Goal: Transaction & Acquisition: Purchase product/service

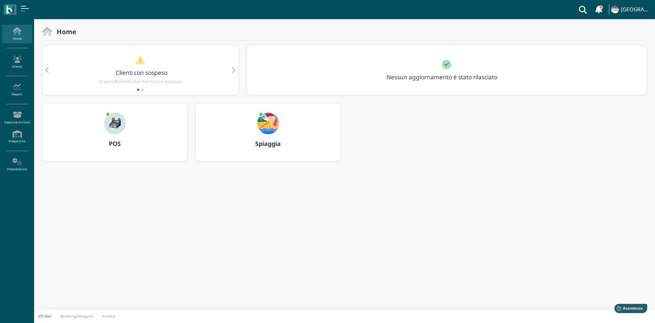
click at [118, 126] on img at bounding box center [115, 123] width 22 height 22
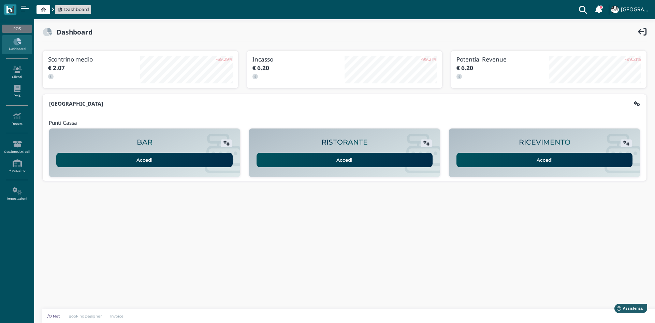
click at [568, 157] on link "Accedi" at bounding box center [545, 160] width 176 height 14
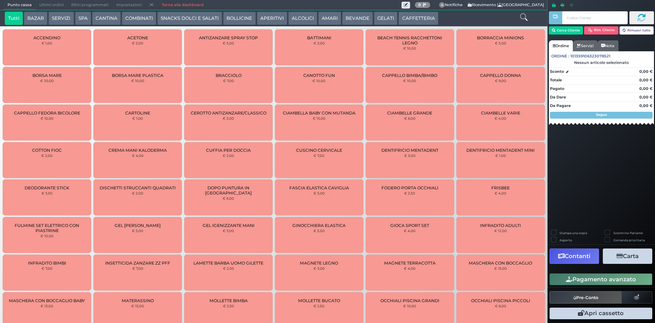
click at [64, 15] on button "SERVIZI" at bounding box center [60, 19] width 25 height 14
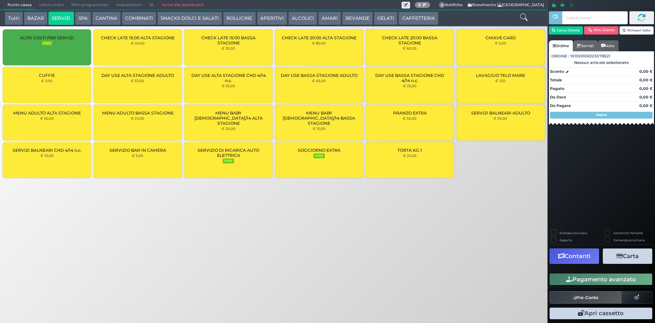
click at [56, 89] on div "CUFFIE € 2,00" at bounding box center [47, 85] width 88 height 36
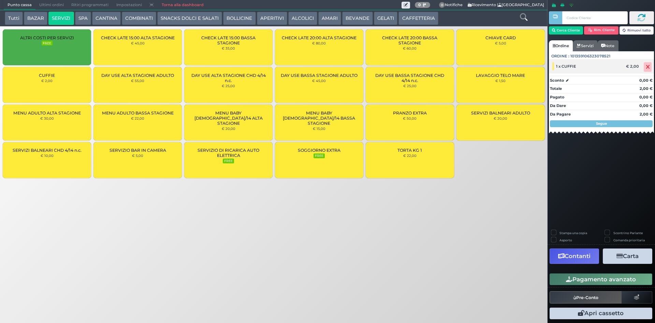
click at [646, 67] on icon at bounding box center [648, 67] width 4 height 0
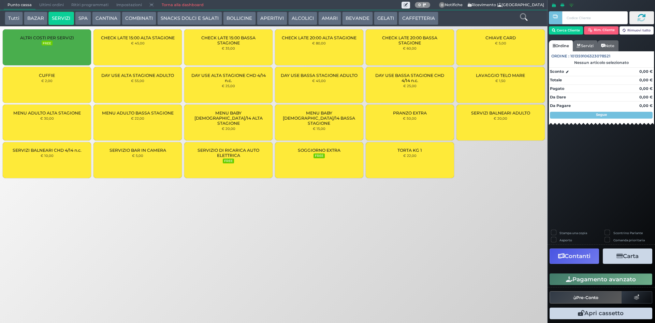
click at [462, 82] on div "LAVAGGIO TELO MARE € 1,50" at bounding box center [501, 85] width 88 height 36
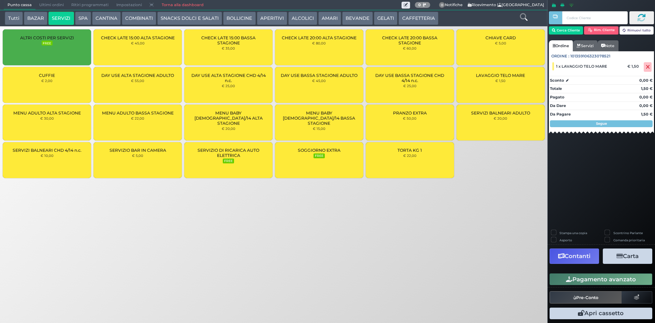
click at [468, 83] on div "LAVAGGIO TELO MARE € 1,50" at bounding box center [501, 85] width 88 height 36
click at [575, 31] on button "Cerca Cliente" at bounding box center [566, 30] width 34 height 8
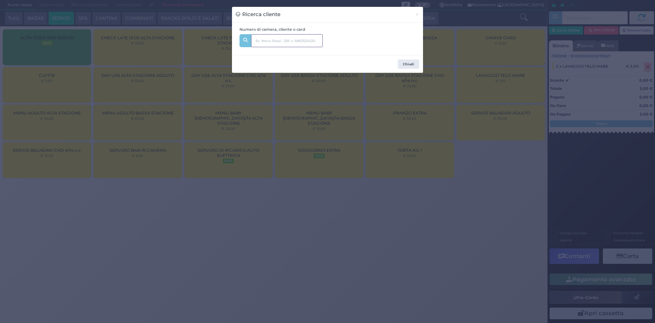
click at [279, 43] on input "text" at bounding box center [287, 40] width 72 height 13
type input "304"
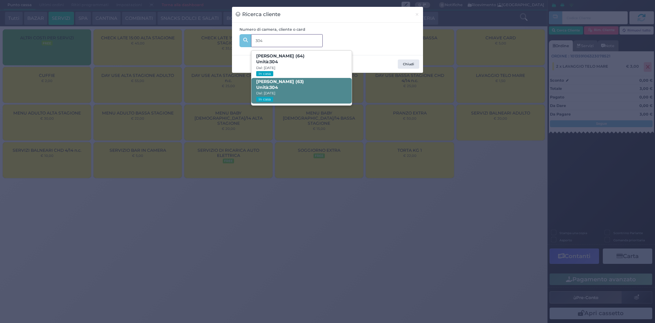
click at [289, 88] on span "Antonia Natilla (63) Unità: 304 Dal: 09/08/2025 In casa" at bounding box center [302, 91] width 100 height 26
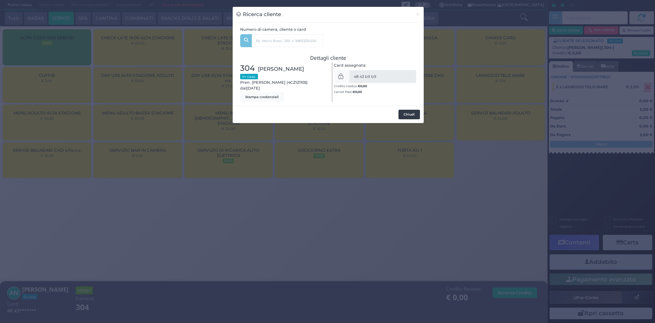
click at [414, 114] on button "Chiudi" at bounding box center [410, 115] width 22 height 10
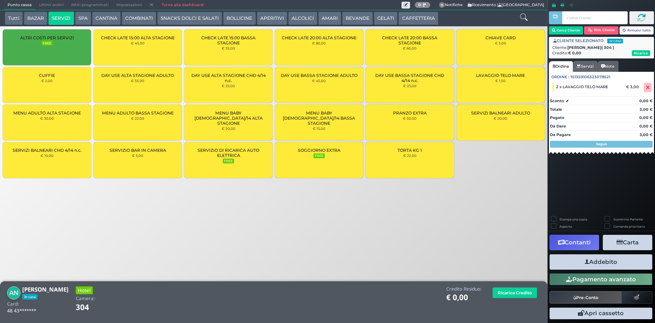
click at [593, 257] on button "Addebito" at bounding box center [601, 261] width 103 height 15
